Goal: Obtain resource: Obtain resource

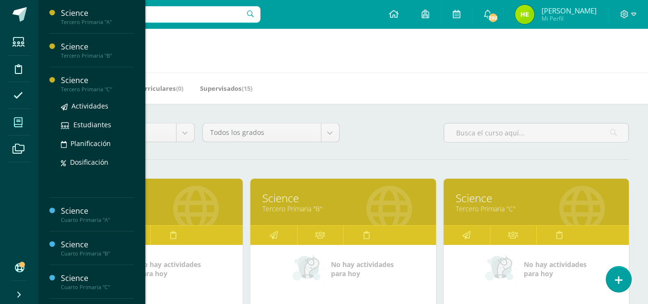
click at [99, 89] on div "Tercero Primaria "C"" at bounding box center [97, 89] width 73 height 7
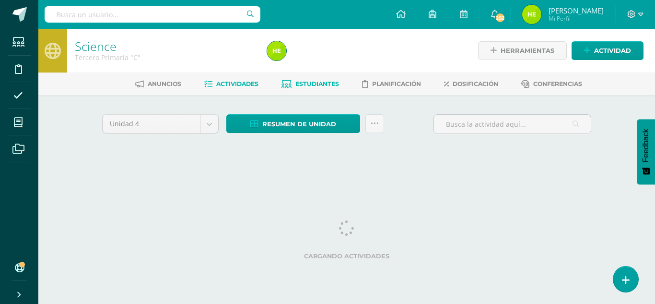
click at [325, 81] on span "Estudiantes" at bounding box center [318, 83] width 44 height 7
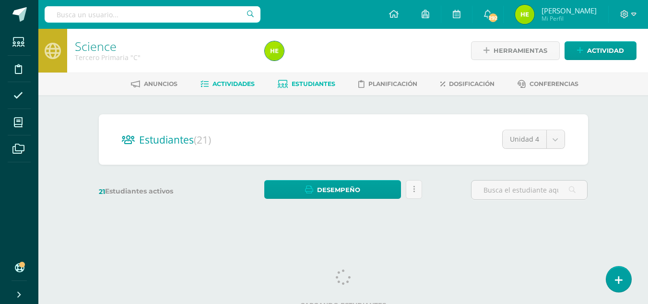
click at [241, 83] on span "Actividades" at bounding box center [234, 83] width 42 height 7
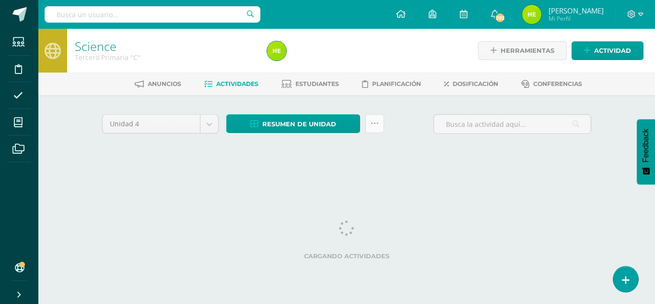
click at [376, 125] on icon at bounding box center [375, 123] width 8 height 8
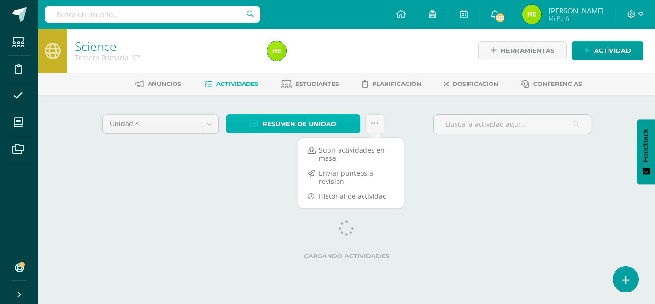
click at [316, 119] on span "Resumen de unidad" at bounding box center [299, 124] width 74 height 18
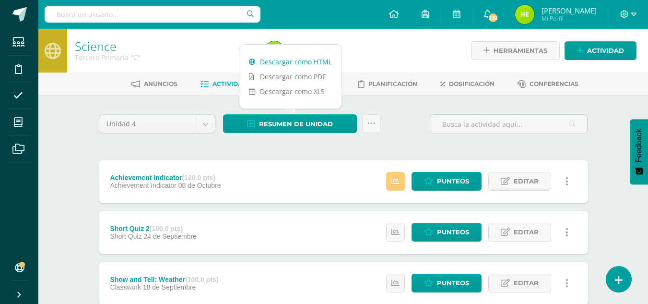
click at [327, 65] on link "Descargar como HTML" at bounding box center [290, 61] width 102 height 15
drag, startPoint x: 401, startPoint y: 112, endPoint x: 390, endPoint y: 112, distance: 11.0
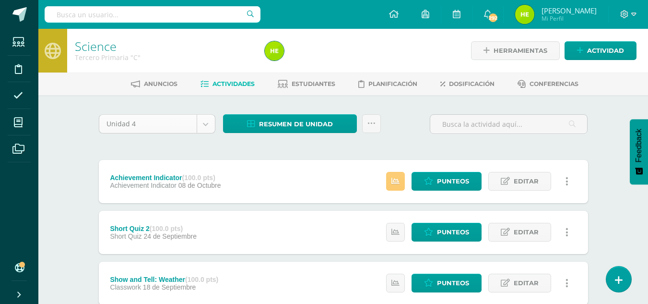
drag, startPoint x: 209, startPoint y: 134, endPoint x: 205, endPoint y: 127, distance: 7.5
click at [209, 134] on div "Unidad 4 Unidad 1 Unidad 2 Unidad 3 Unidad 4" at bounding box center [157, 127] width 124 height 27
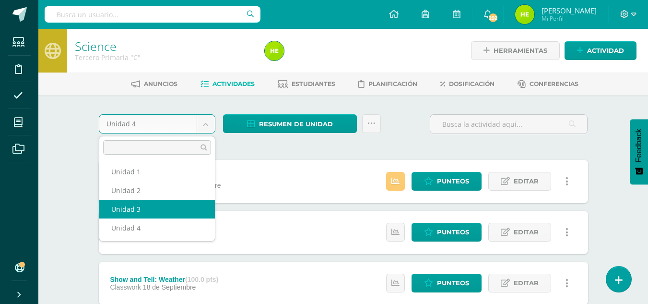
select select "Unidad 3"
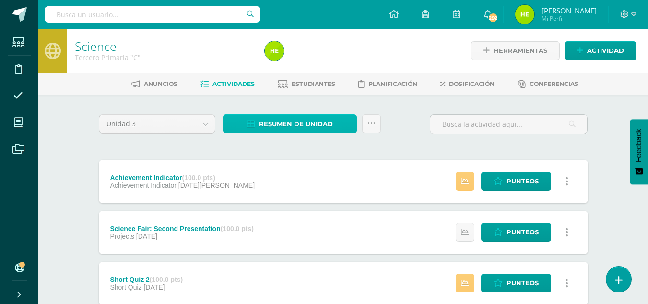
click at [311, 120] on span "Resumen de unidad" at bounding box center [296, 124] width 74 height 18
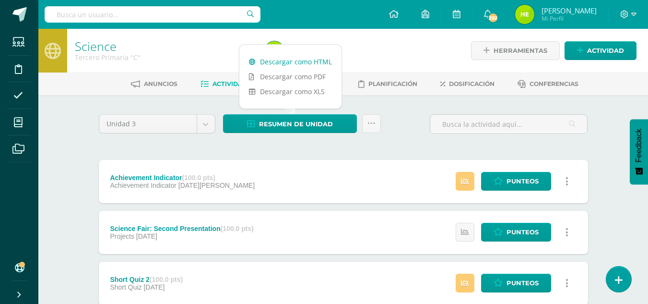
click at [313, 59] on link "Descargar como HTML" at bounding box center [290, 61] width 102 height 15
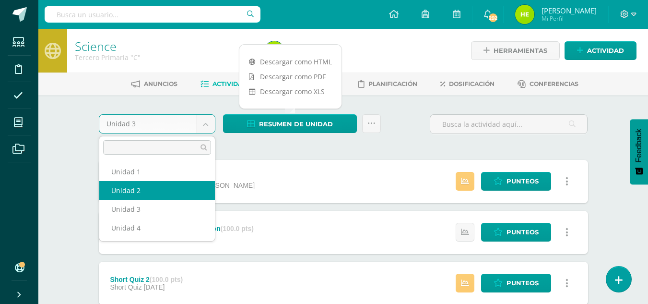
select select "Unidad 2"
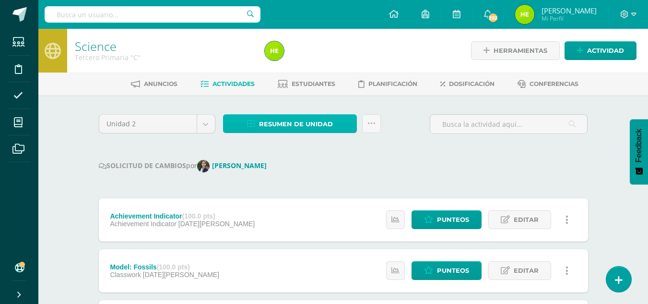
click at [296, 125] on span "Resumen de unidad" at bounding box center [296, 124] width 74 height 18
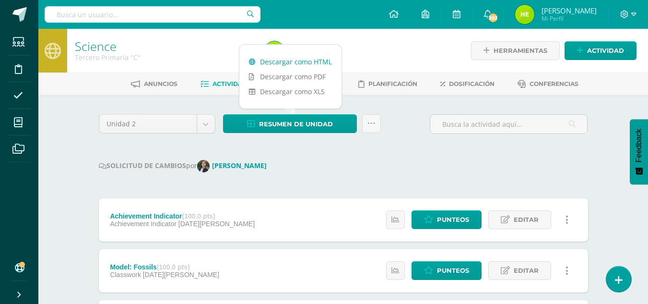
click at [324, 64] on link "Descargar como HTML" at bounding box center [290, 61] width 102 height 15
click at [306, 136] on div "Resumen de unidad Subir actividades en masa Enviar punteos a revision Historial…" at bounding box center [302, 127] width 166 height 27
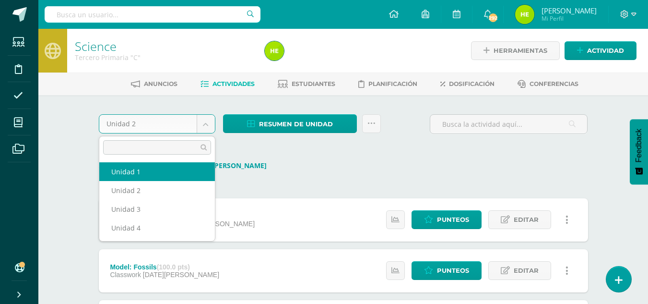
select select "Unidad 1"
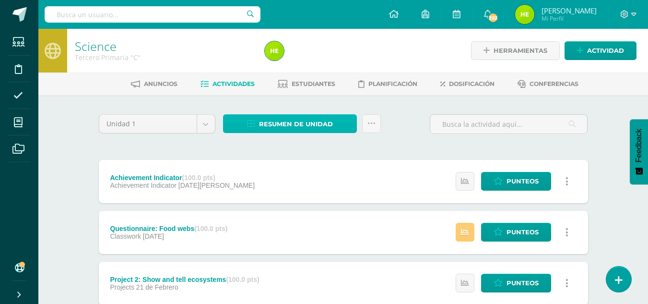
click at [339, 123] on link "Resumen de unidad" at bounding box center [290, 123] width 134 height 19
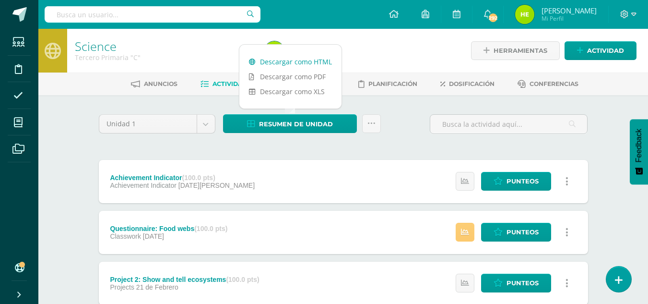
click at [314, 62] on link "Descargar como HTML" at bounding box center [290, 61] width 102 height 15
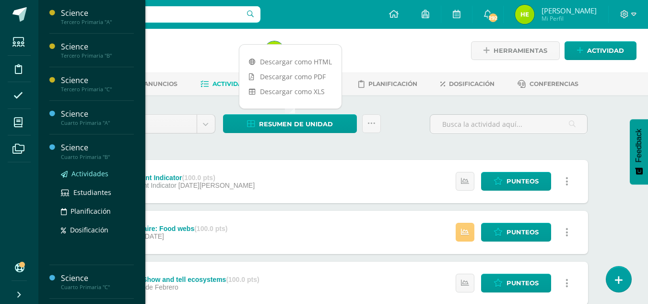
click at [94, 176] on span "Actividades" at bounding box center [89, 173] width 37 height 9
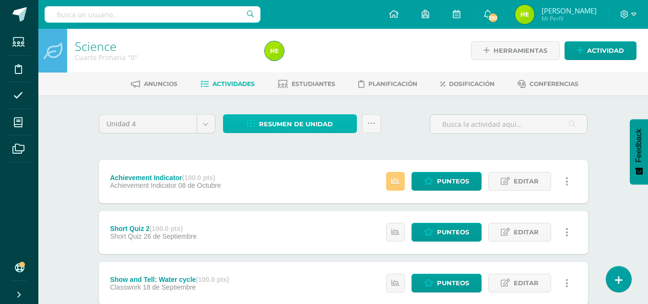
click at [286, 124] on span "Resumen de unidad" at bounding box center [296, 124] width 74 height 18
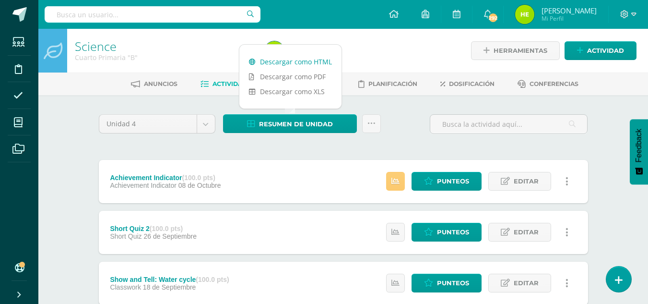
click at [305, 59] on link "Descargar como HTML" at bounding box center [290, 61] width 102 height 15
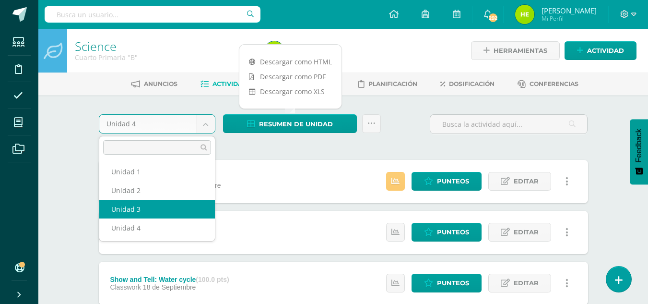
select select "Unidad 3"
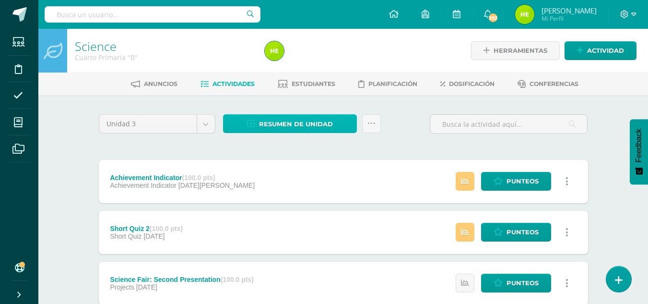
click at [284, 125] on span "Resumen de unidad" at bounding box center [296, 124] width 74 height 18
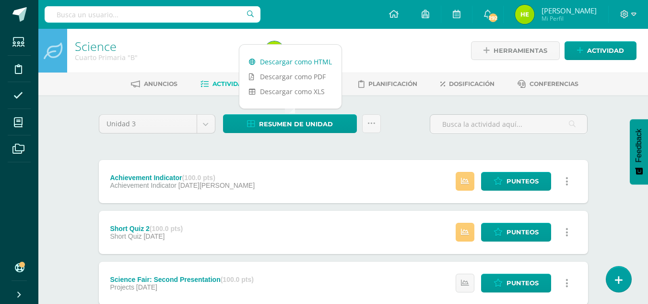
click at [288, 62] on link "Descargar como HTML" at bounding box center [290, 61] width 102 height 15
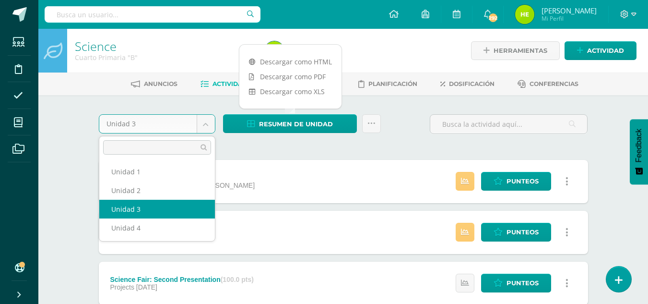
drag, startPoint x: 204, startPoint y: 124, endPoint x: 204, endPoint y: 131, distance: 6.2
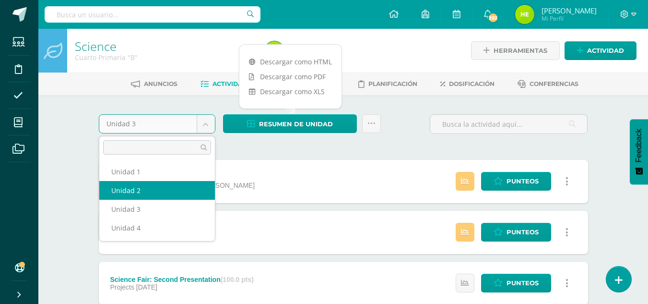
select select "Unidad 2"
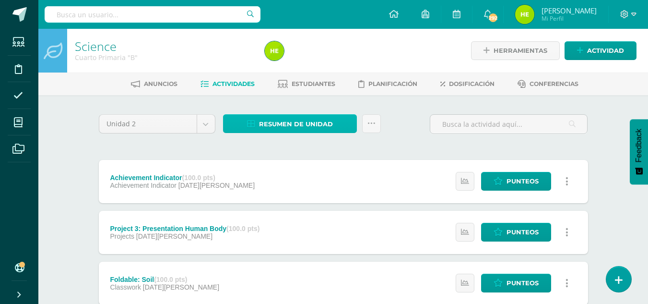
click at [334, 118] on link "Resumen de unidad" at bounding box center [290, 123] width 134 height 19
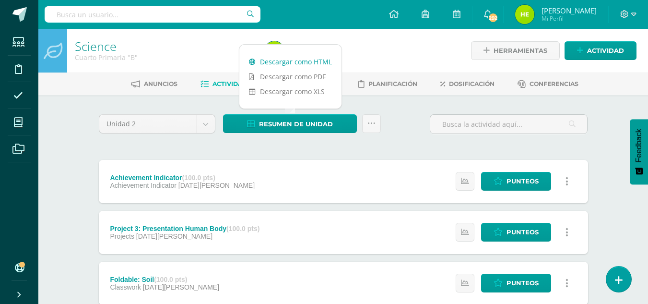
click at [316, 62] on link "Descargar como HTML" at bounding box center [290, 61] width 102 height 15
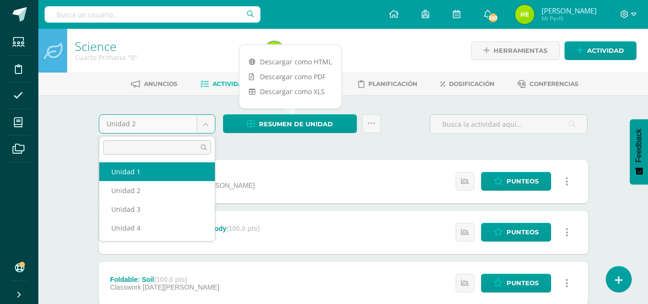
select select "Unidad 1"
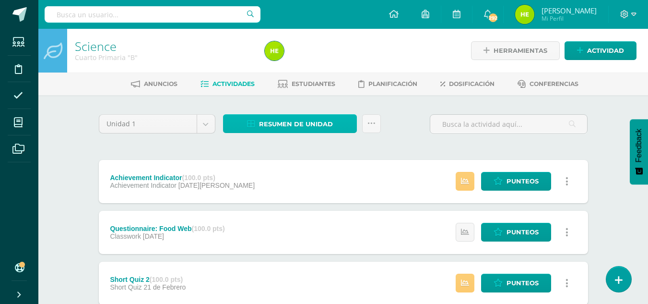
click at [271, 116] on span "Resumen de unidad" at bounding box center [296, 124] width 74 height 18
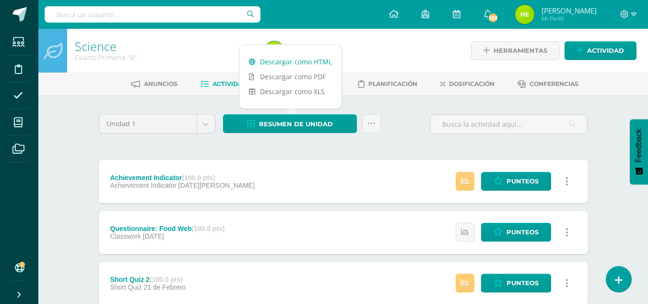
click at [319, 62] on link "Descargar como HTML" at bounding box center [290, 61] width 102 height 15
